Goal: Task Accomplishment & Management: Manage account settings

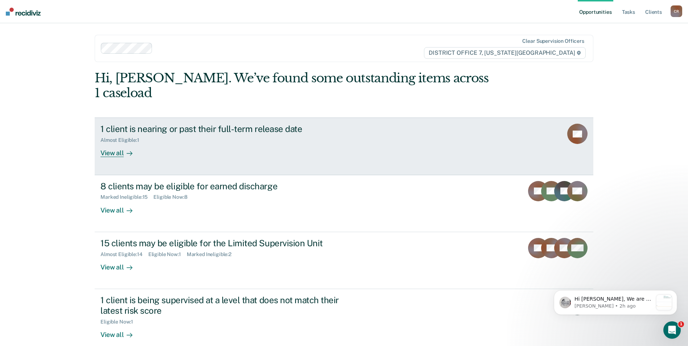
click at [105, 143] on div "View all" at bounding box center [121, 150] width 41 height 14
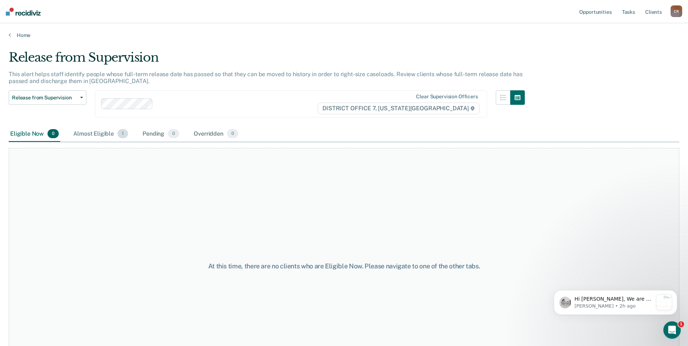
click at [87, 132] on div "Almost Eligible 1" at bounding box center [101, 134] width 58 height 16
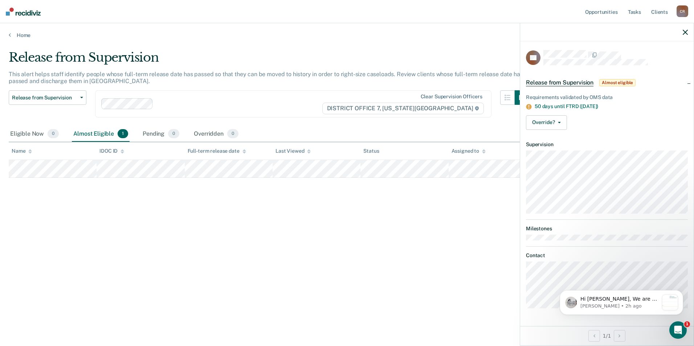
click at [455, 242] on div "Release from Supervision This alert helps staff identify people whose full-term…" at bounding box center [347, 171] width 677 height 242
click at [463, 197] on div "Release from Supervision This alert helps staff identify people whose full-term…" at bounding box center [347, 171] width 677 height 242
click at [435, 282] on div "Release from Supervision This alert helps staff identify people whose full-term…" at bounding box center [347, 171] width 677 height 242
click at [620, 307] on p "[PERSON_NAME] • 2h ago" at bounding box center [619, 306] width 78 height 7
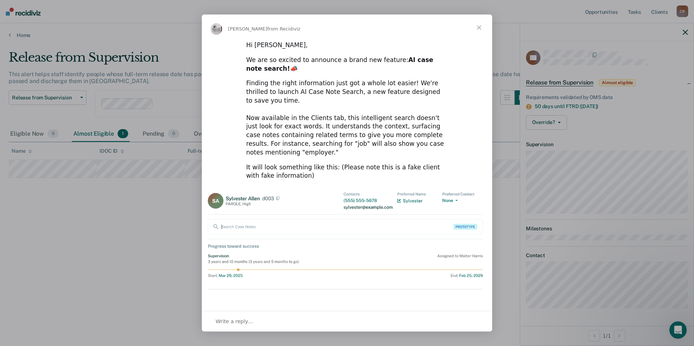
click at [480, 28] on span "Close" at bounding box center [479, 28] width 26 height 26
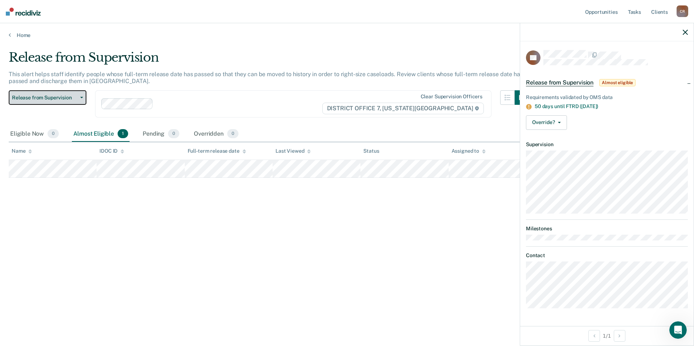
click at [81, 97] on icon "button" at bounding box center [81, 97] width 3 height 1
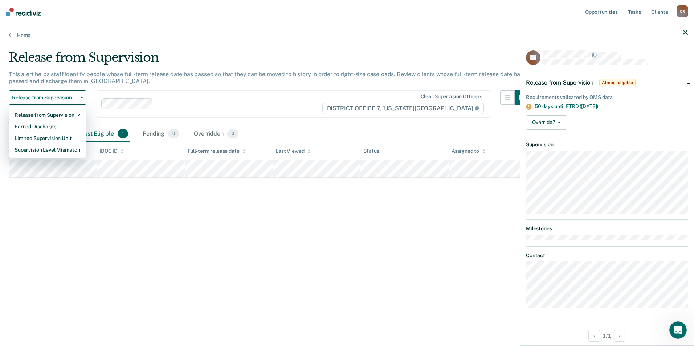
click at [80, 201] on div "Release from Supervision This alert helps staff identify people whose full-term…" at bounding box center [347, 171] width 677 height 242
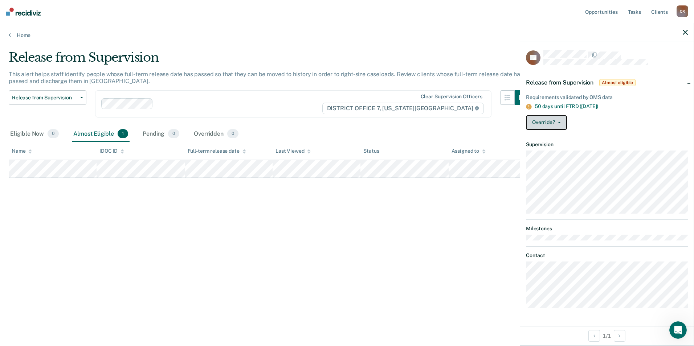
click at [560, 124] on button "Override?" at bounding box center [546, 122] width 41 height 15
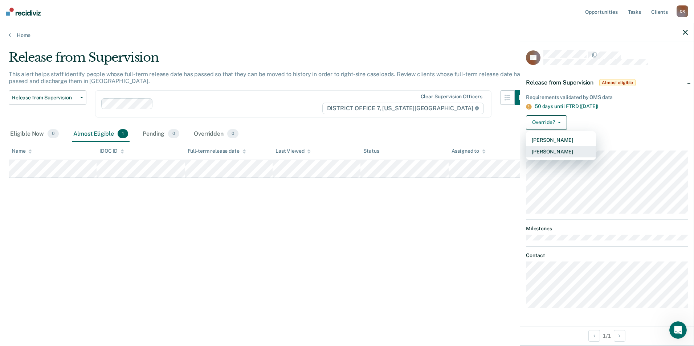
click at [564, 152] on button "[PERSON_NAME]" at bounding box center [561, 152] width 70 height 12
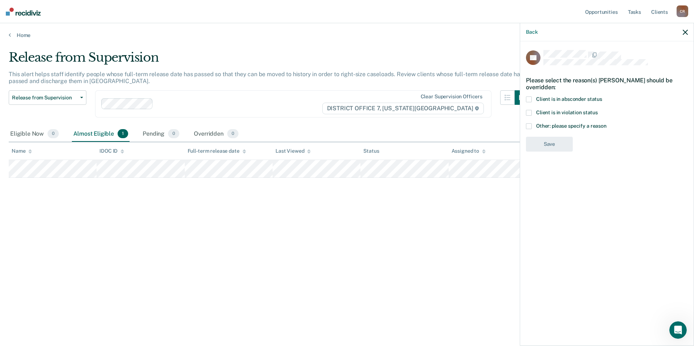
click at [531, 125] on span at bounding box center [529, 126] width 6 height 6
click at [606, 123] on input "Other: please specify a reason" at bounding box center [606, 123] width 0 height 0
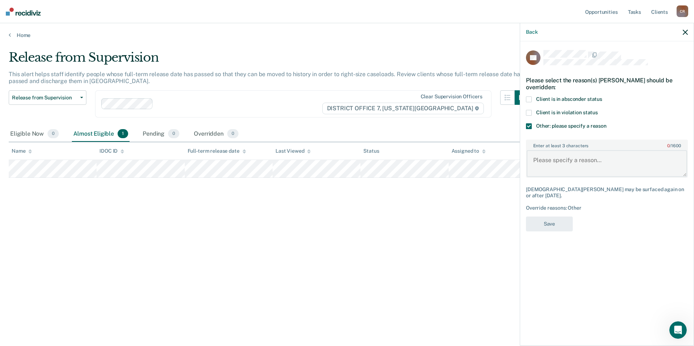
click at [547, 163] on textarea "Enter at least 3 characters 0 / 1600" at bounding box center [607, 163] width 160 height 27
click at [555, 205] on div "Override reasons: Other" at bounding box center [607, 208] width 162 height 6
click at [537, 163] on textarea "Enter at least 3 characters 0 / 1600" at bounding box center [607, 163] width 160 height 27
click at [454, 234] on div "Release from Supervision This alert helps staff identify people whose full-term…" at bounding box center [347, 171] width 677 height 242
click at [531, 160] on textarea "Enter at least 3 characters 0 / 1600" at bounding box center [607, 163] width 160 height 27
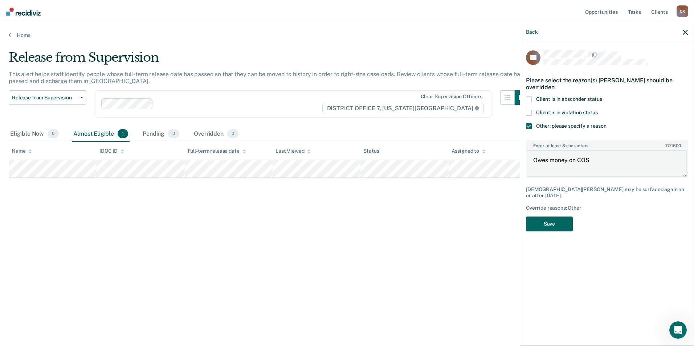
type textarea "Owes money on COS"
click at [554, 219] on button "Save" at bounding box center [549, 224] width 47 height 15
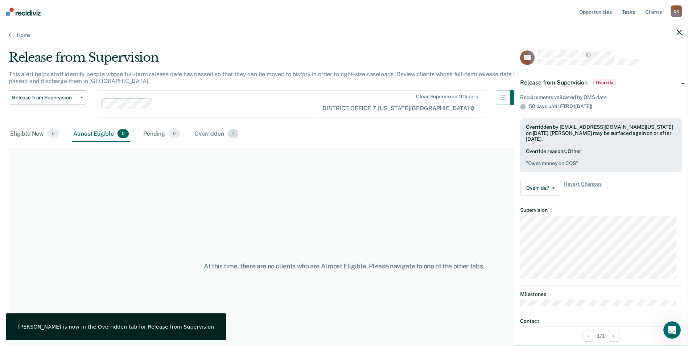
click at [216, 135] on div "Overridden 1" at bounding box center [216, 134] width 47 height 16
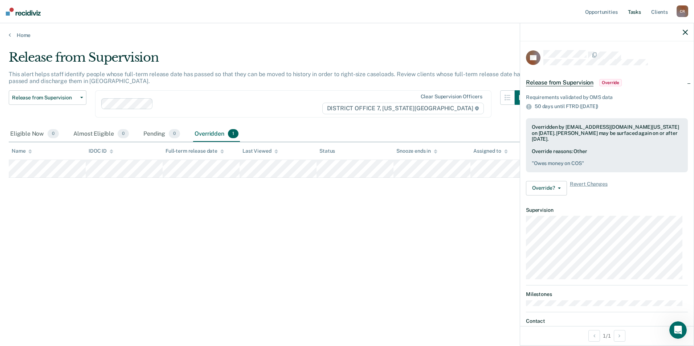
click at [638, 12] on link "Tasks" at bounding box center [634, 11] width 16 height 23
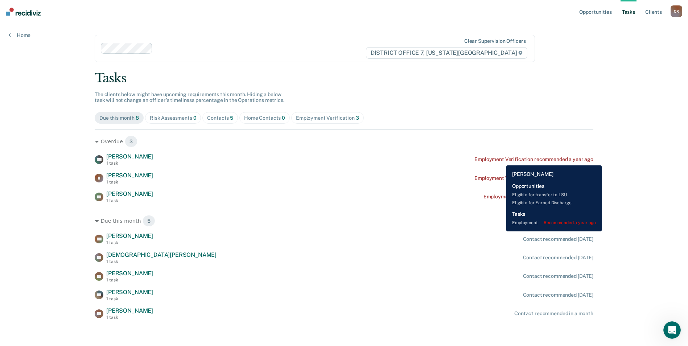
click at [501, 160] on div "Employment Verification recommended a year ago" at bounding box center [534, 159] width 119 height 6
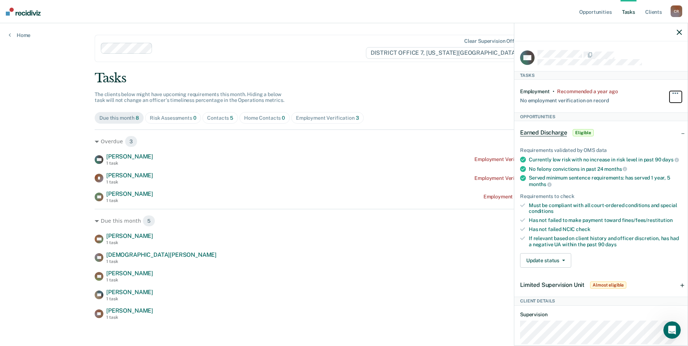
click at [670, 91] on button "button" at bounding box center [676, 97] width 12 height 12
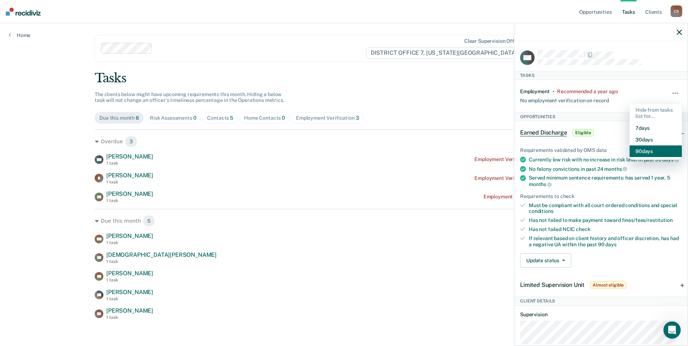
click at [642, 149] on button "90 days" at bounding box center [656, 152] width 52 height 12
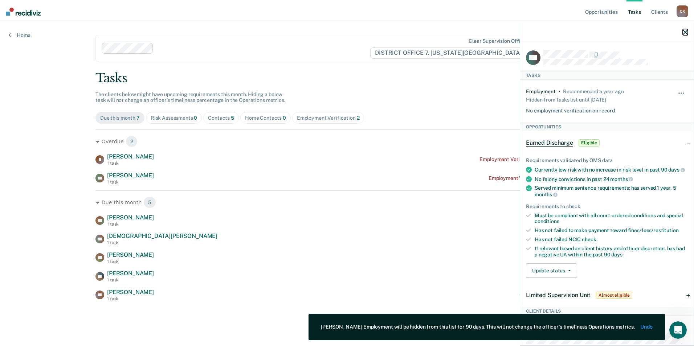
click at [684, 34] on icon "button" at bounding box center [685, 32] width 5 height 5
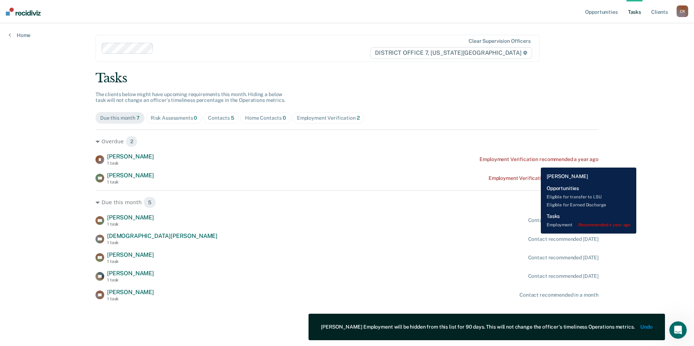
click at [535, 162] on div "Employment Verification recommended a year ago" at bounding box center [538, 159] width 119 height 6
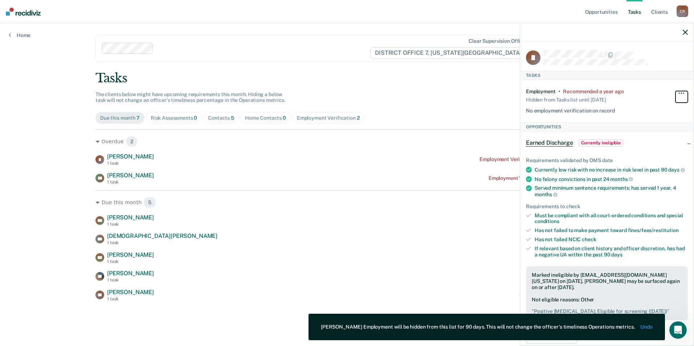
click at [678, 93] on span "button" at bounding box center [678, 93] width 1 height 1
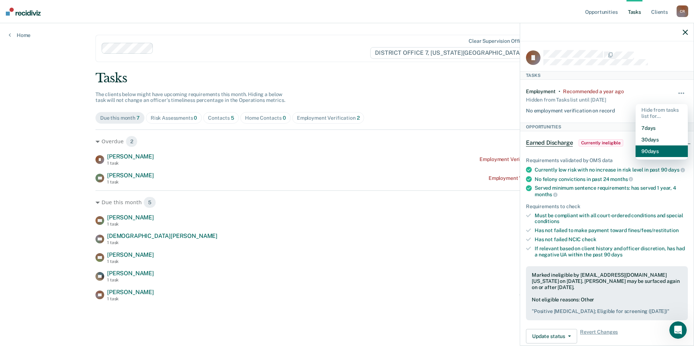
click at [639, 154] on button "90 days" at bounding box center [661, 152] width 52 height 12
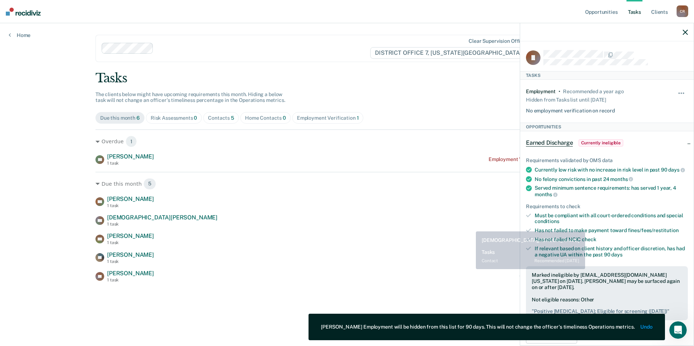
drag, startPoint x: 454, startPoint y: 230, endPoint x: 467, endPoint y: 213, distance: 21.3
click at [454, 230] on div "DM [PERSON_NAME] 1 task Contact recommended [DATE] [PERSON_NAME][DEMOGRAPHIC_DA…" at bounding box center [346, 239] width 503 height 87
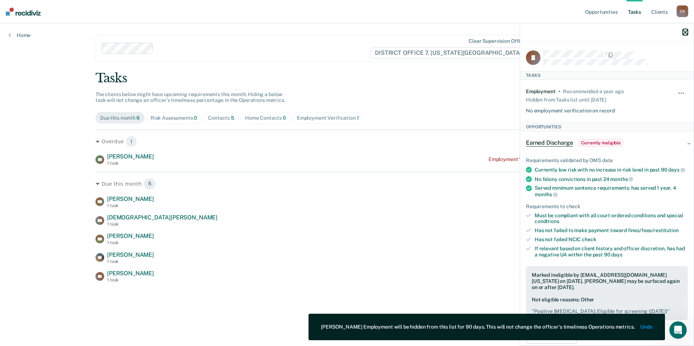
click at [684, 32] on icon "button" at bounding box center [685, 32] width 5 height 5
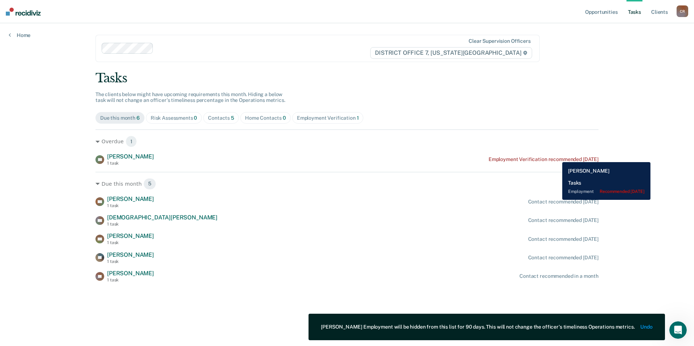
click at [557, 157] on div "Employment Verification recommended [DATE]" at bounding box center [544, 159] width 110 height 6
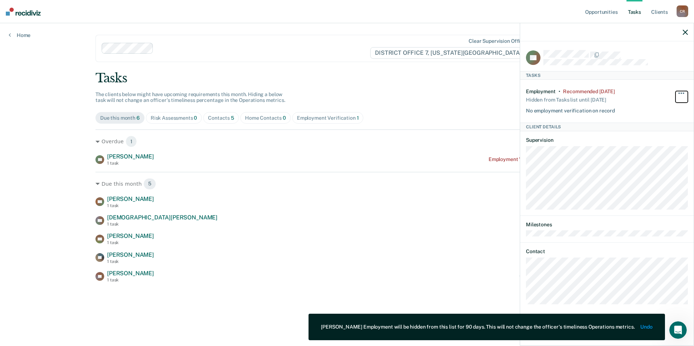
click at [677, 91] on button "button" at bounding box center [681, 97] width 12 height 12
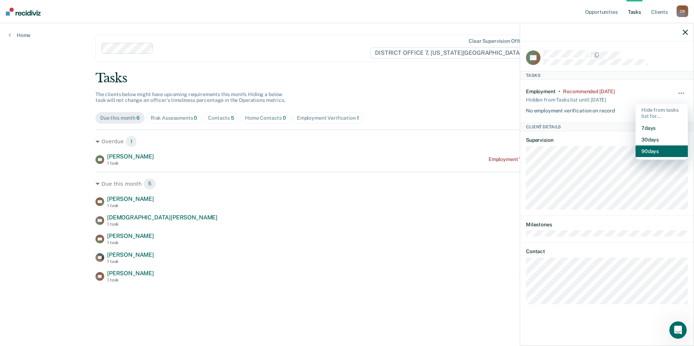
click at [641, 152] on button "90 days" at bounding box center [661, 152] width 52 height 12
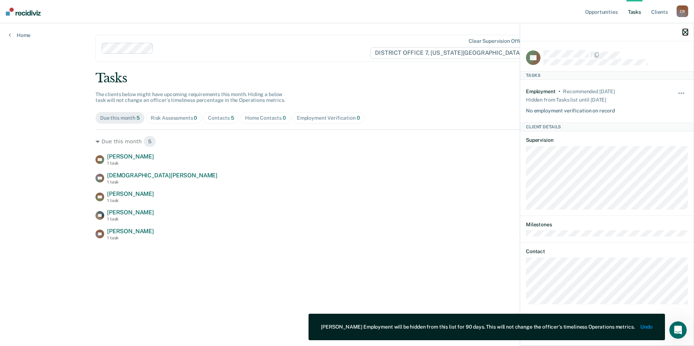
click at [686, 35] on icon "button" at bounding box center [685, 32] width 5 height 5
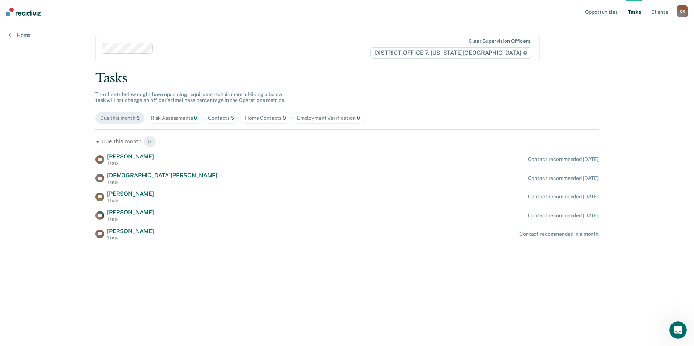
click at [216, 118] on div "Contacts 5" at bounding box center [221, 118] width 26 height 6
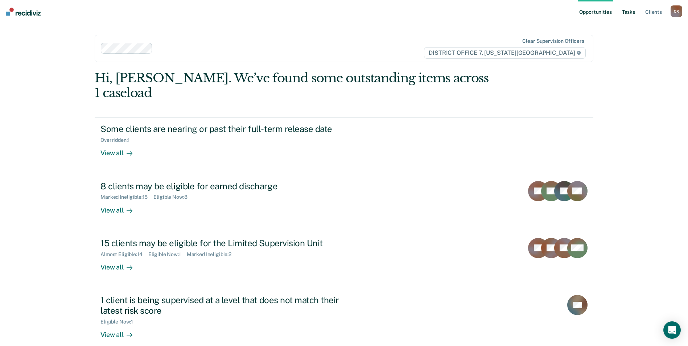
click at [624, 14] on link "Tasks" at bounding box center [629, 11] width 16 height 23
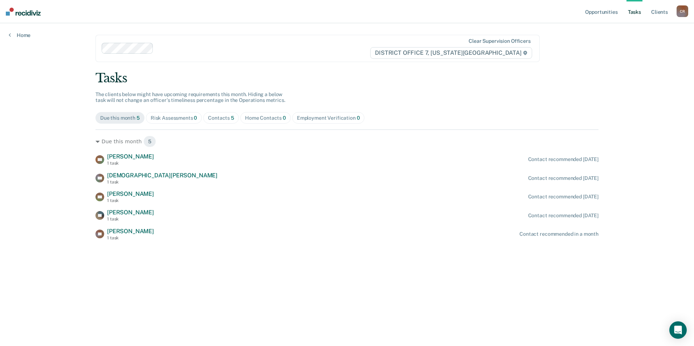
click at [258, 119] on div "Home Contacts 0" at bounding box center [265, 118] width 41 height 6
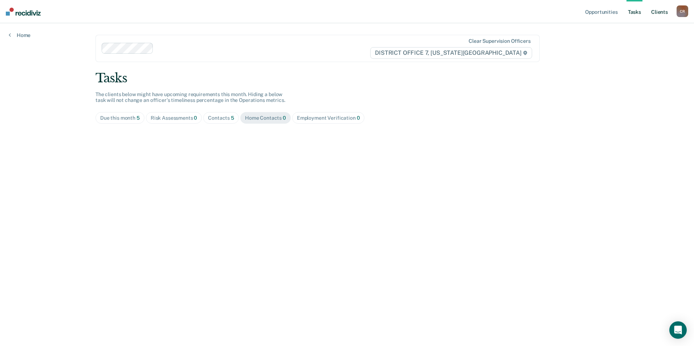
click at [659, 13] on link "Client s" at bounding box center [660, 11] width 20 height 23
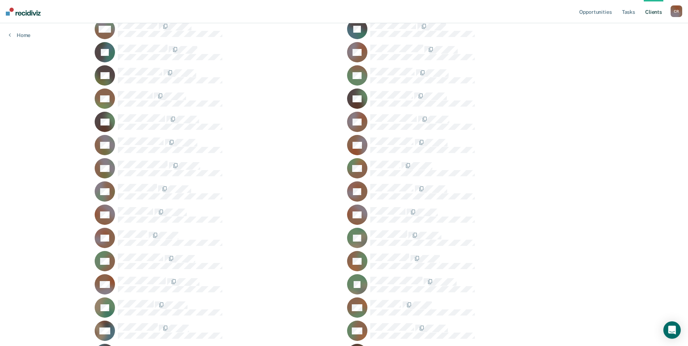
scroll to position [508, 0]
